Goal: Task Accomplishment & Management: Use online tool/utility

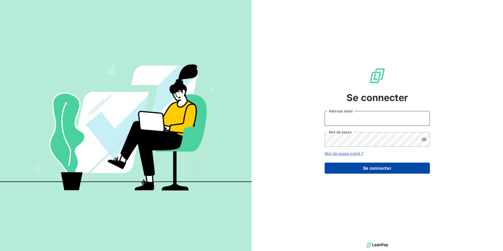
type input "[EMAIL_ADDRESS][DOMAIN_NAME]"
click at [360, 165] on button "Se connecter" at bounding box center [376, 167] width 105 height 11
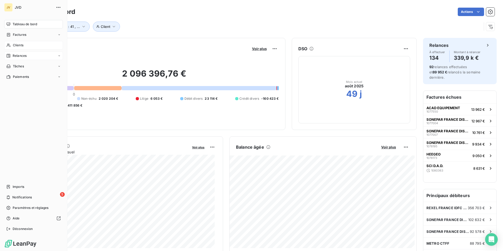
click at [13, 57] on span "Relances" at bounding box center [20, 55] width 14 height 5
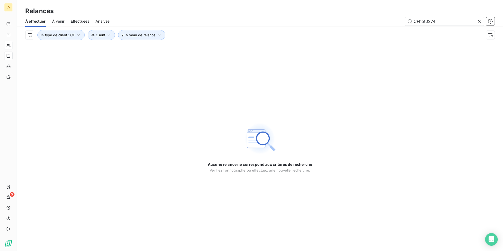
drag, startPoint x: 447, startPoint y: 22, endPoint x: 248, endPoint y: 9, distance: 199.7
click at [248, 9] on div "Relances À effectuer À venir Effectuées Analyse CFhot0274 Niveau de relance Cli…" at bounding box center [260, 21] width 486 height 43
type input "CFMGALL0000"
click at [33, 22] on span "À effectuer" at bounding box center [35, 21] width 21 height 5
click at [60, 22] on span "À venir" at bounding box center [58, 21] width 12 height 5
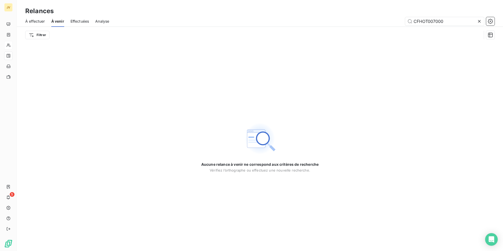
drag, startPoint x: 445, startPoint y: 23, endPoint x: 340, endPoint y: 8, distance: 105.9
click at [344, 7] on div "Relances À effectuer À venir Effectuées Analyse CFHOT007000 Filtrer" at bounding box center [260, 21] width 486 height 43
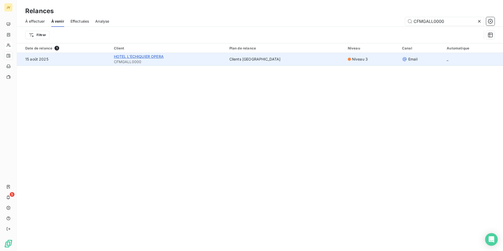
type input "CFMGALL0000"
click at [158, 57] on span "HOTEL L'ECHIQUIER OPERA" at bounding box center [139, 56] width 50 height 4
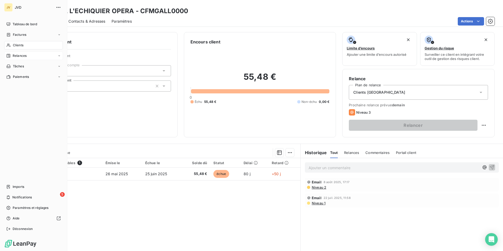
click at [22, 55] on span "Relances" at bounding box center [20, 55] width 14 height 5
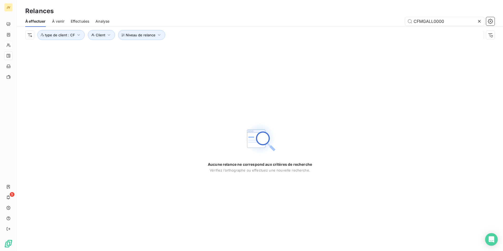
drag, startPoint x: 452, startPoint y: 21, endPoint x: 231, endPoint y: 10, distance: 220.8
click at [236, 9] on div "Relances À effectuer À venir Effectuées Analyse CFMGALL0000 Niveau de relance C…" at bounding box center [260, 21] width 486 height 43
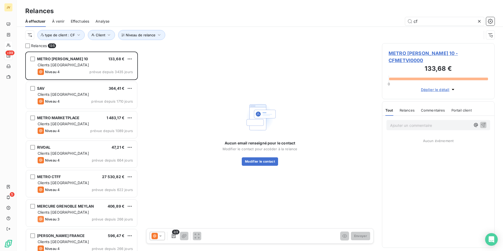
scroll to position [195, 109]
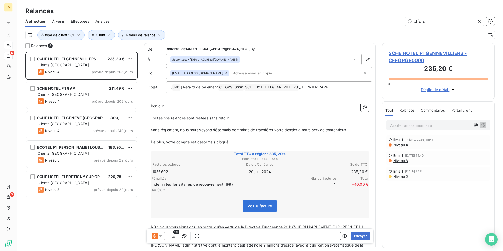
scroll to position [195, 109]
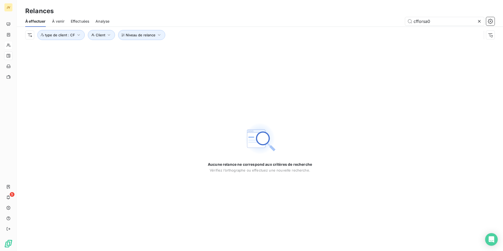
type input "cfforsa03"
click at [63, 21] on span "À venir" at bounding box center [58, 21] width 12 height 5
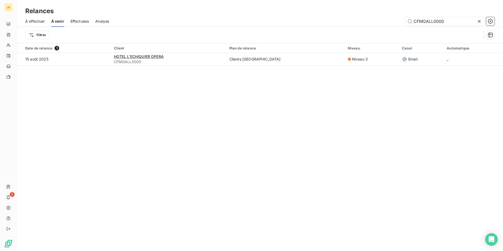
drag, startPoint x: 465, startPoint y: 19, endPoint x: 222, endPoint y: 8, distance: 242.8
click at [208, 7] on div "Relances À effectuer À venir Effectuées Analyse CFMGALL0000 Filtrer" at bounding box center [260, 21] width 486 height 43
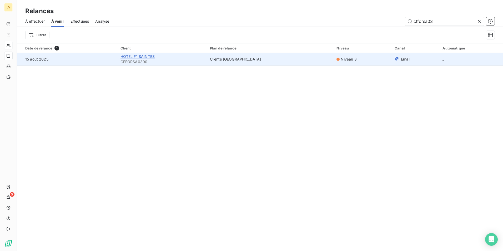
type input "cfforsa03"
click at [154, 58] on span "HOTEL F1 SAINTES" at bounding box center [137, 56] width 34 height 4
